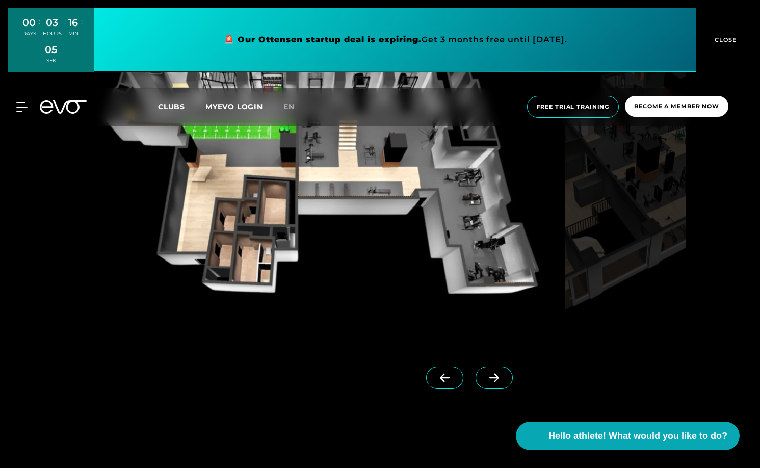
scroll to position [1057, 0]
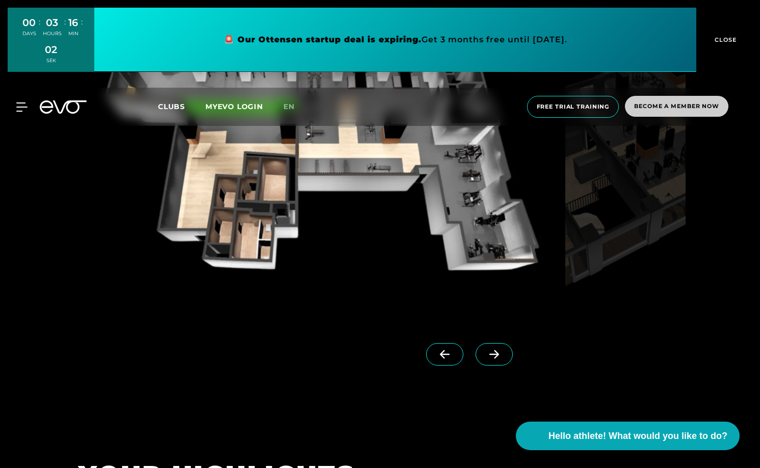
click at [674, 115] on span "Become a member now" at bounding box center [677, 106] width 104 height 21
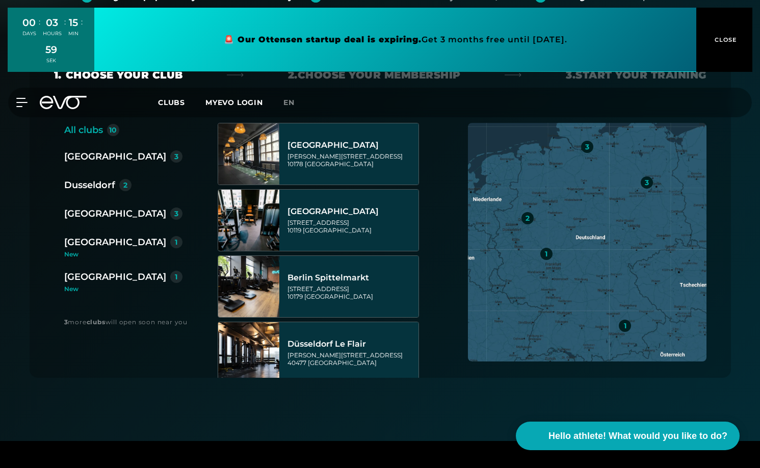
scroll to position [191, 0]
click at [649, 179] on div "3" at bounding box center [647, 182] width 12 height 12
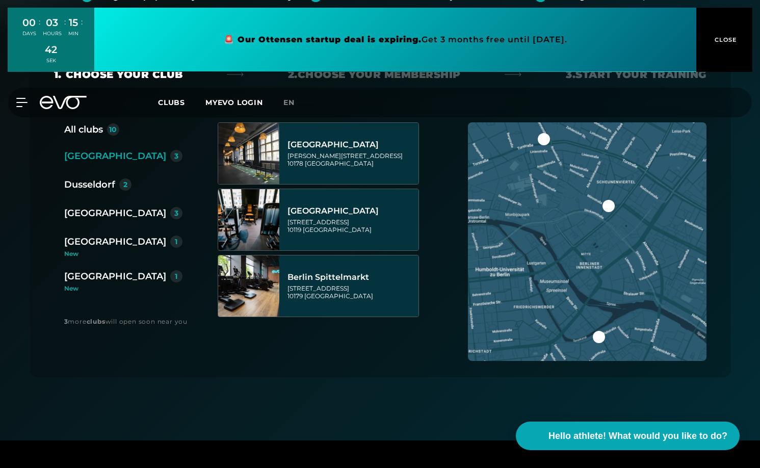
click at [631, 238] on img at bounding box center [587, 241] width 239 height 239
click at [621, 224] on img at bounding box center [587, 241] width 239 height 239
click at [601, 335] on div at bounding box center [599, 337] width 12 height 12
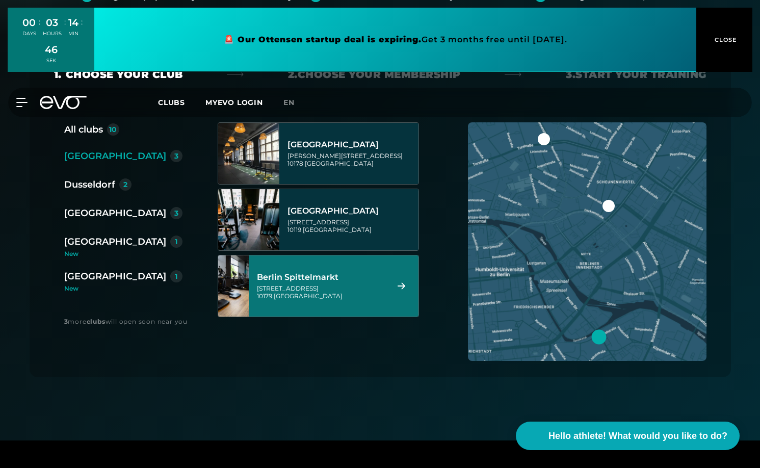
click at [390, 284] on div at bounding box center [396, 285] width 25 height 7
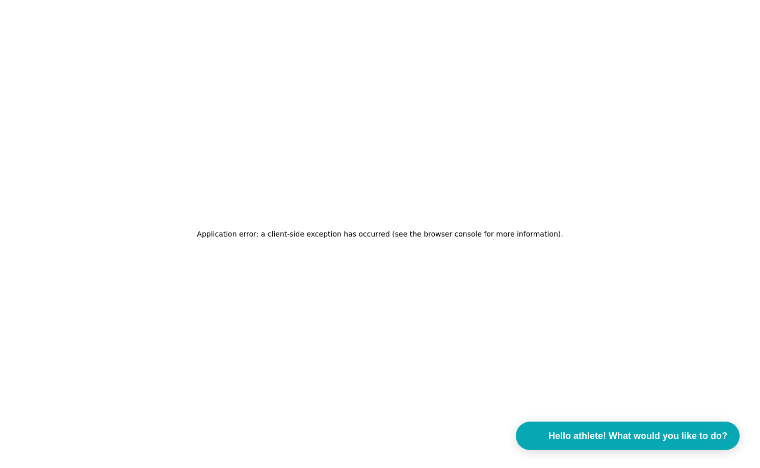
scroll to position [0, 0]
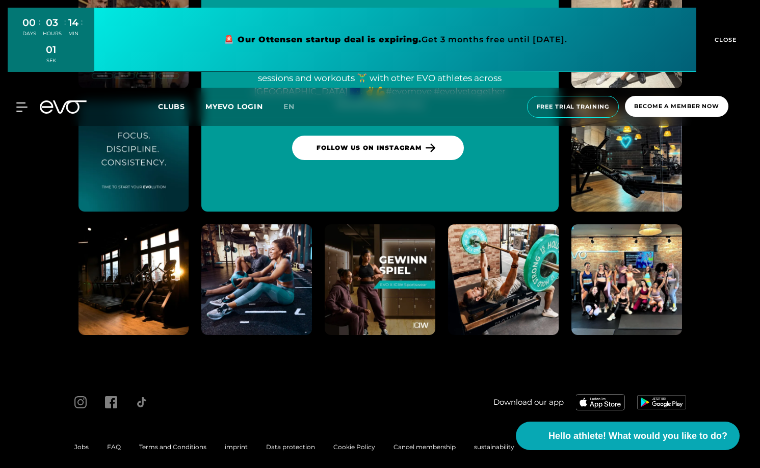
scroll to position [4732, 0]
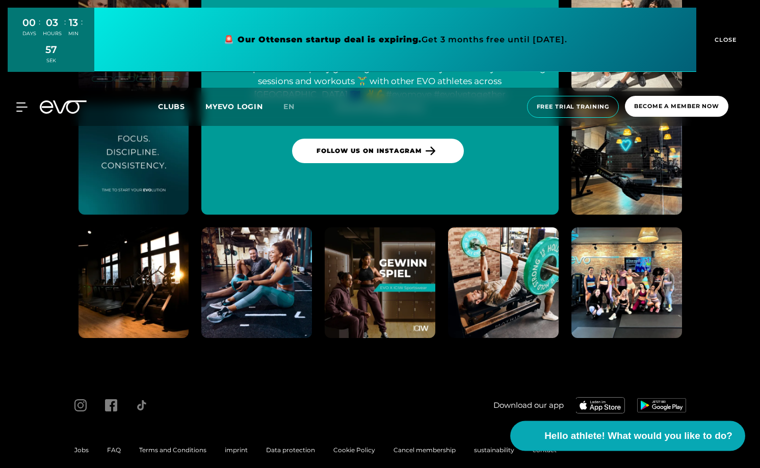
click at [697, 441] on span "Hello athlete! What would you like to do?" at bounding box center [639, 436] width 188 height 14
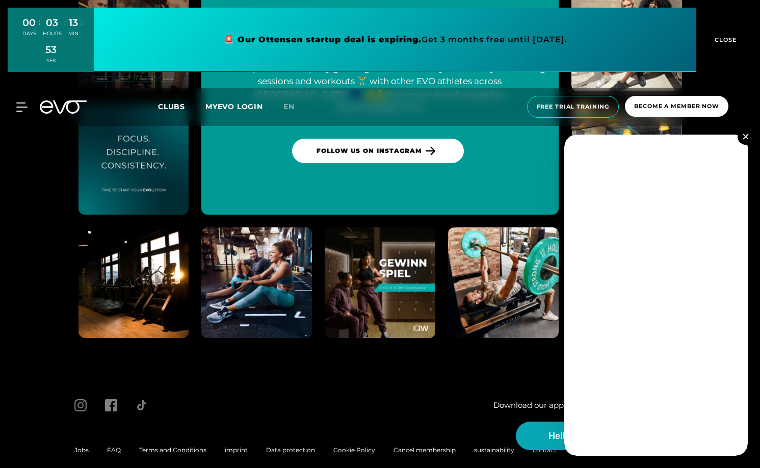
click at [744, 134] on img at bounding box center [746, 137] width 6 height 6
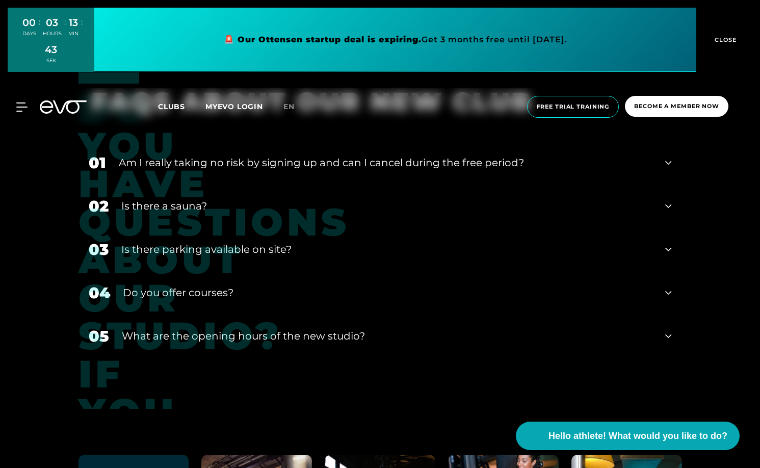
scroll to position [4060, 0]
